Goal: Information Seeking & Learning: Learn about a topic

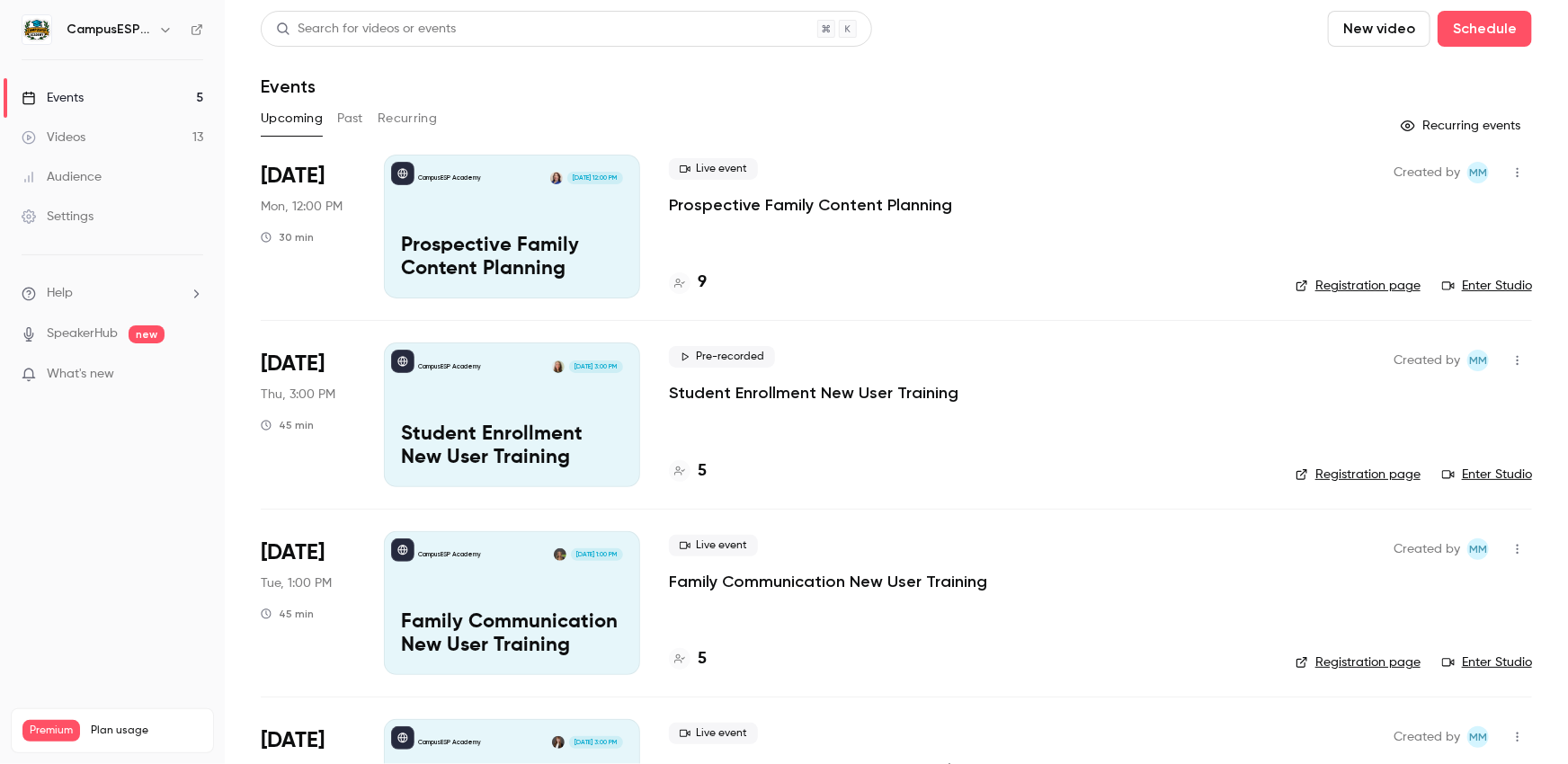
scroll to position [159, 0]
click at [82, 176] on div "Audience" at bounding box center [62, 178] width 80 height 18
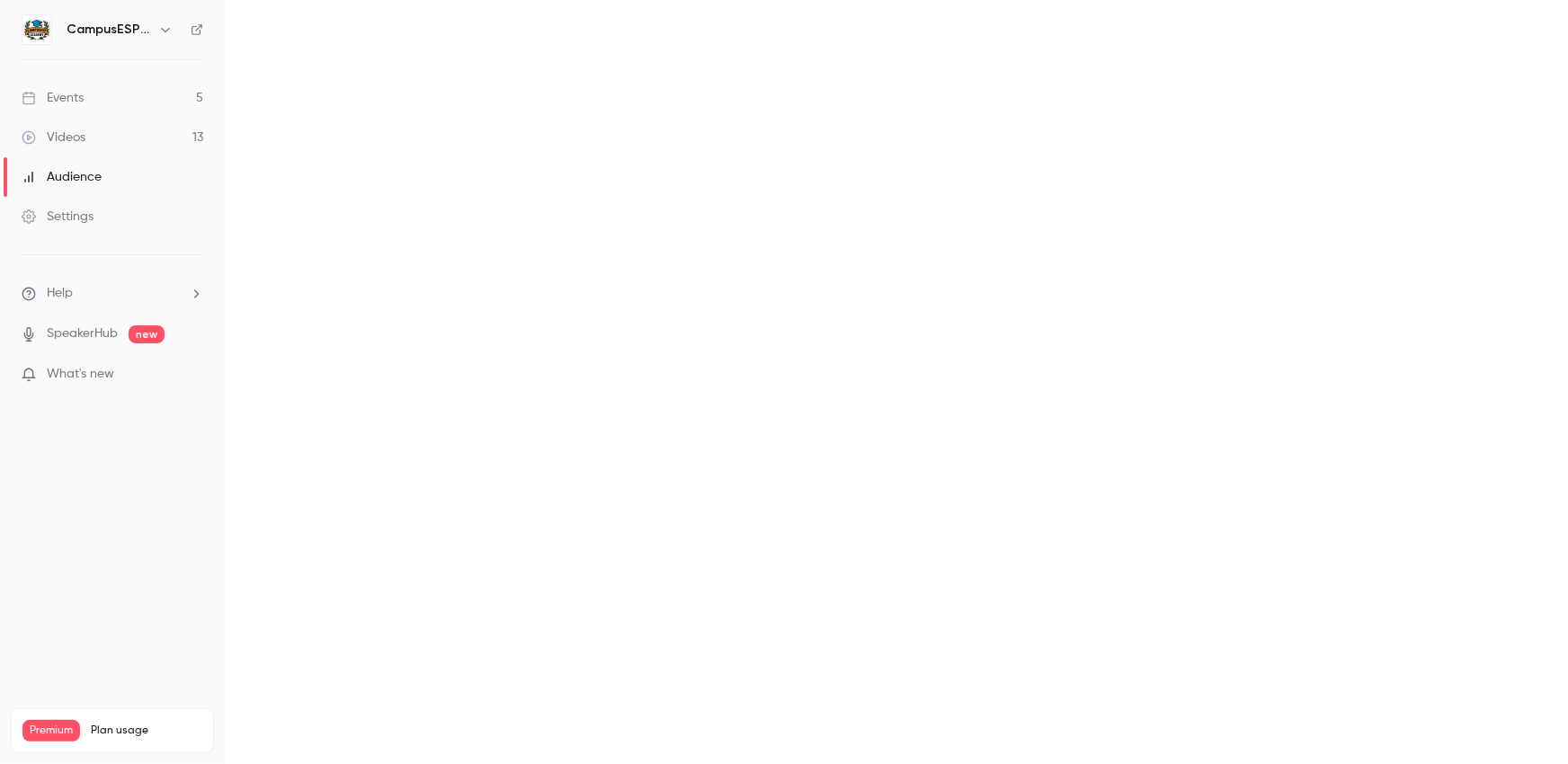
click at [70, 128] on div "Videos" at bounding box center [54, 138] width 64 height 18
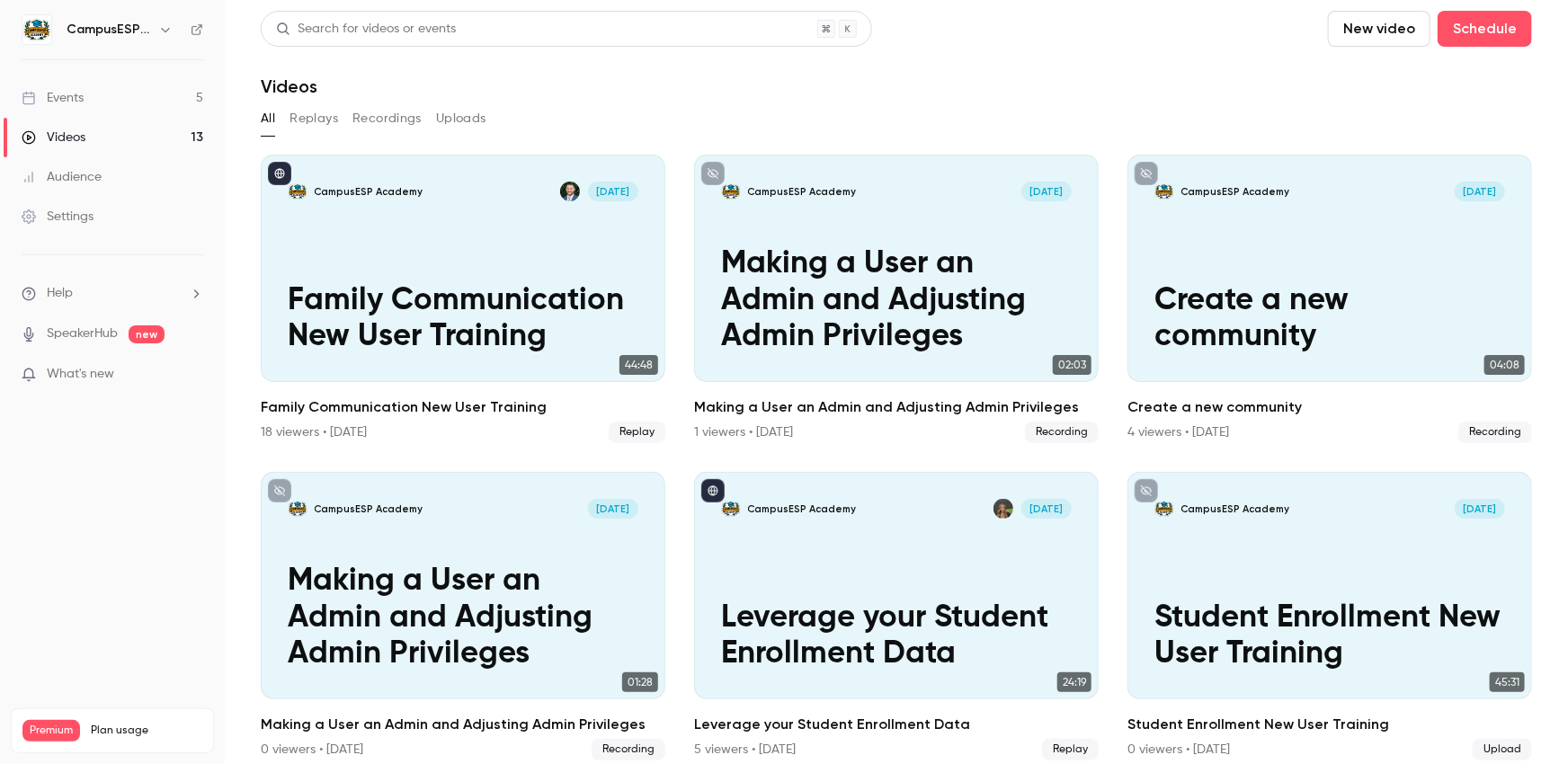
click at [383, 114] on button "Recordings" at bounding box center [387, 119] width 69 height 29
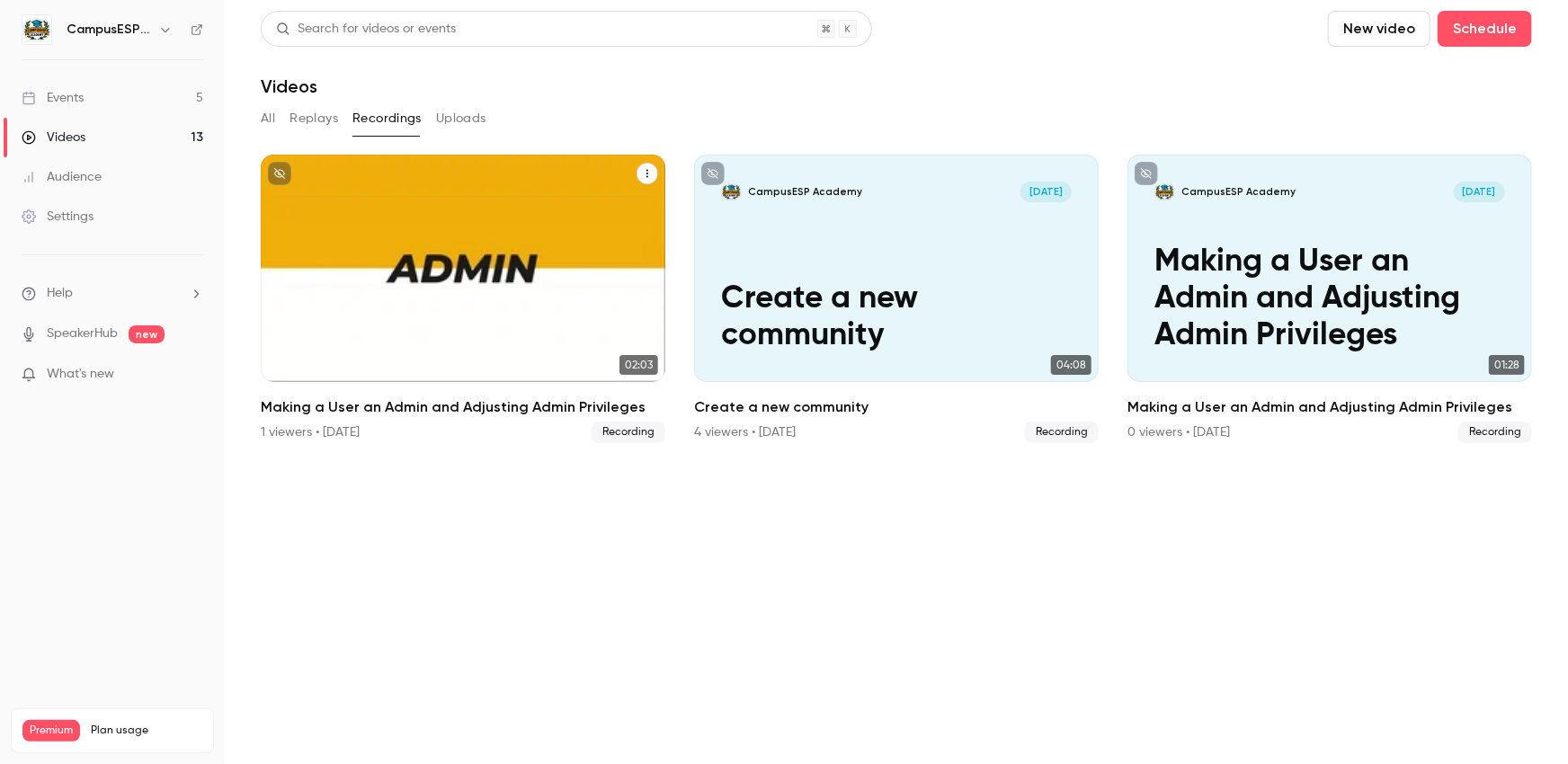
click at [408, 286] on p "Making a User an Admin and Adjusting Admin Privileges" at bounding box center [463, 299] width 350 height 109
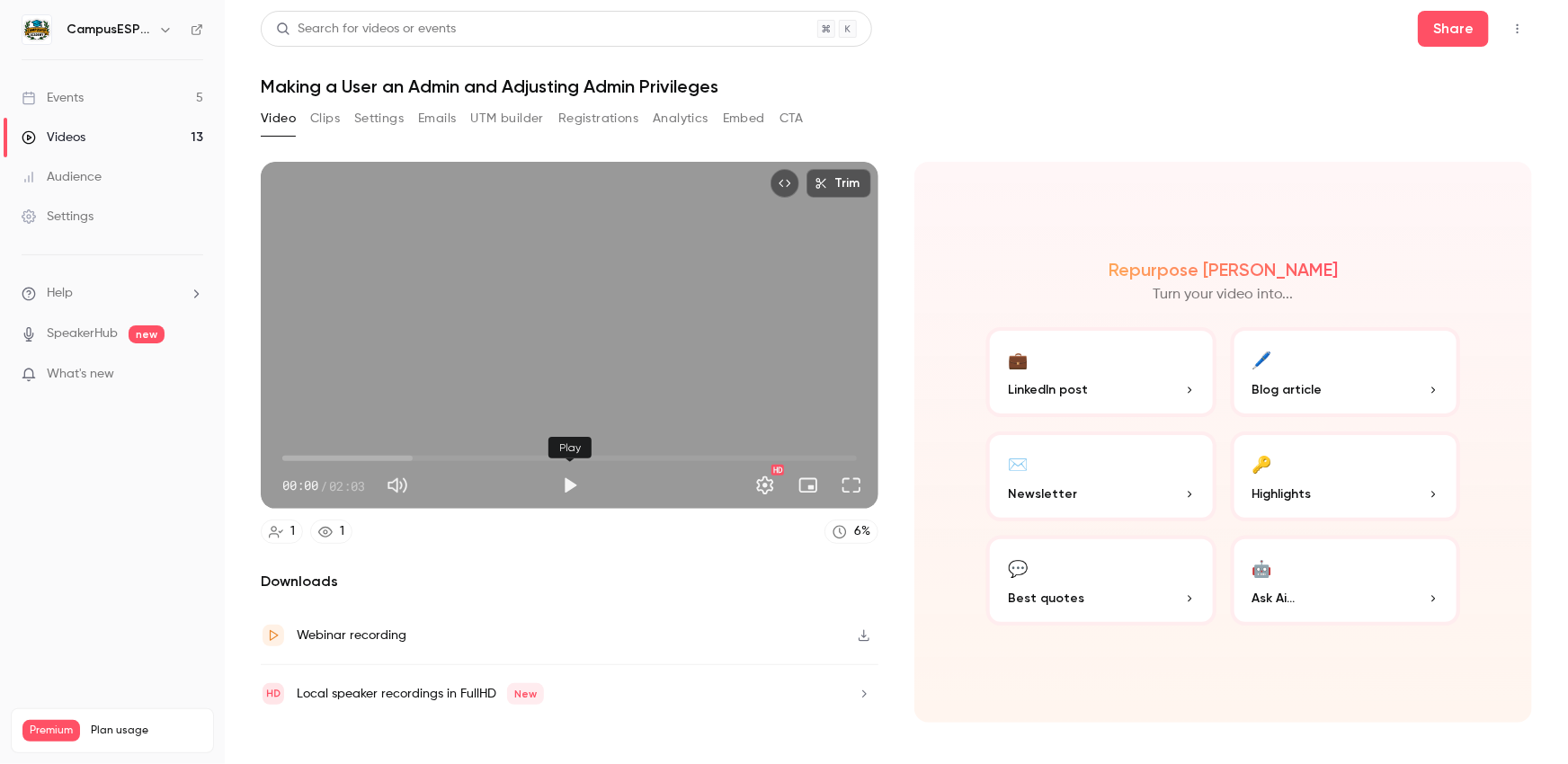
click at [567, 484] on button "Play" at bounding box center [569, 484] width 36 height 36
type input "*****"
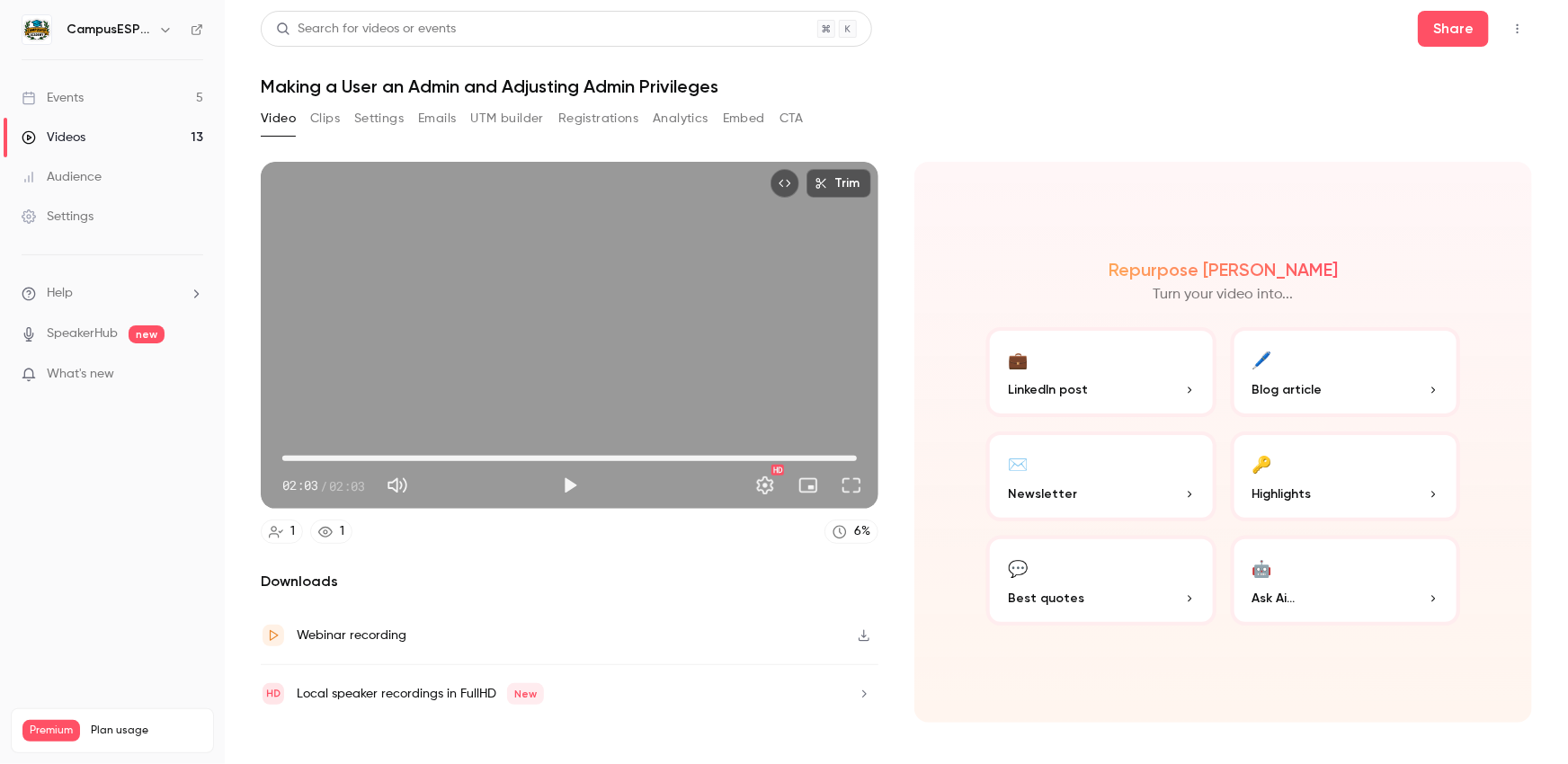
click at [121, 94] on link "Events 5" at bounding box center [112, 97] width 225 height 39
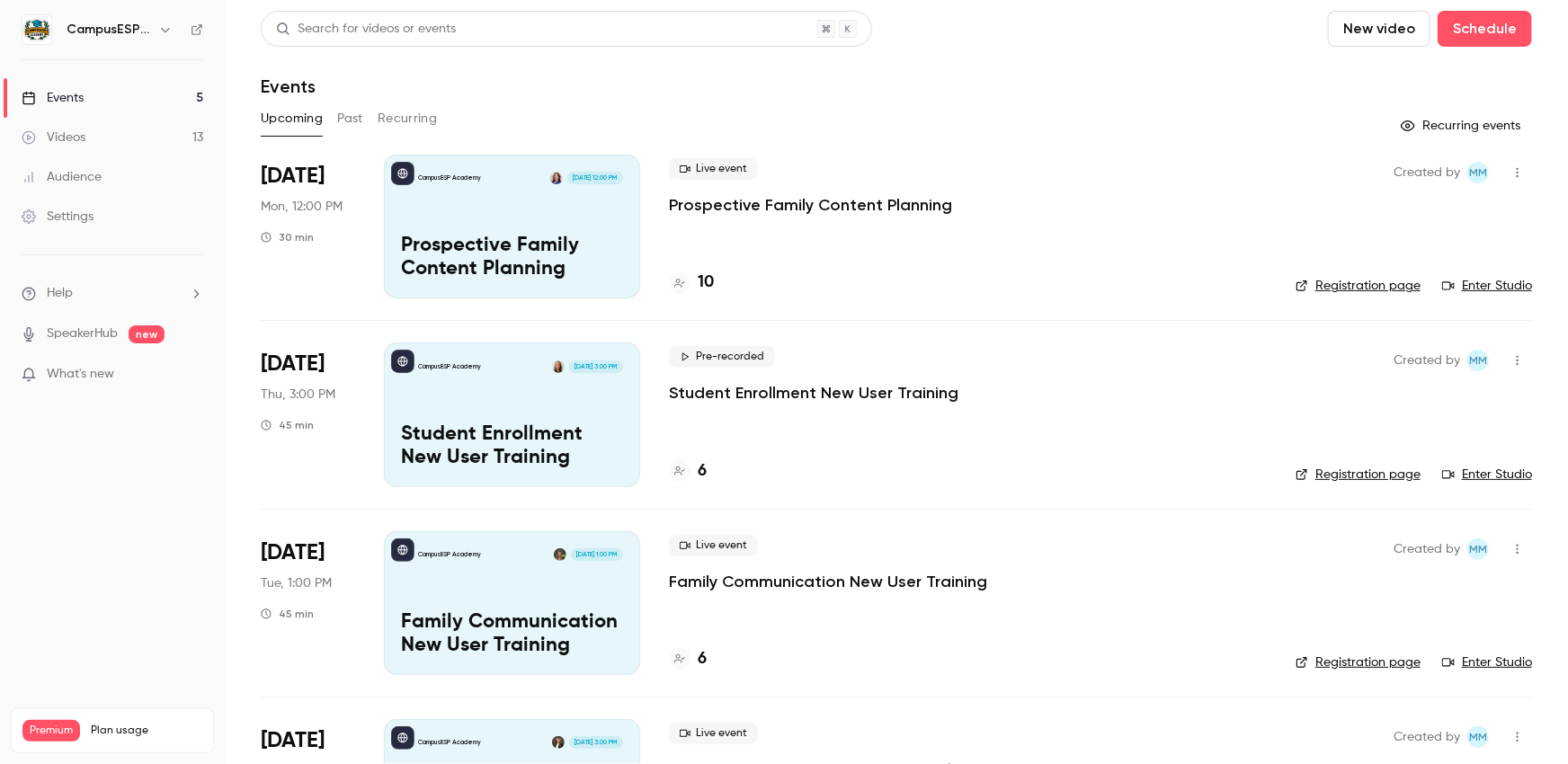
click at [345, 114] on button "Past" at bounding box center [350, 119] width 26 height 29
